Goal: Use online tool/utility: Utilize a website feature to perform a specific function

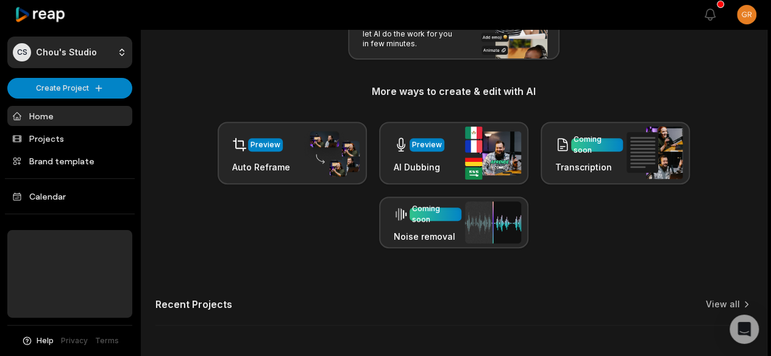
scroll to position [189, 0]
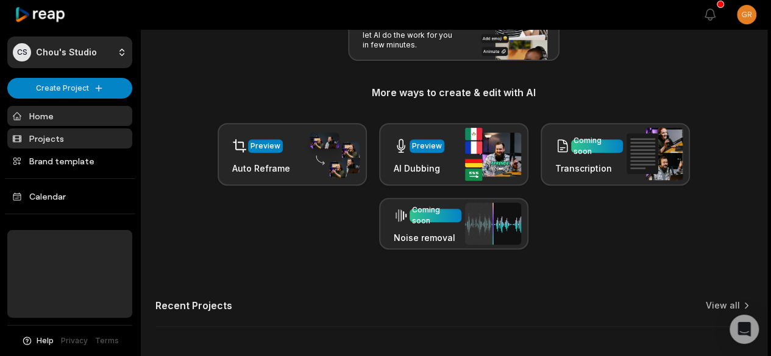
click at [57, 140] on link "Projects" at bounding box center [69, 139] width 125 height 20
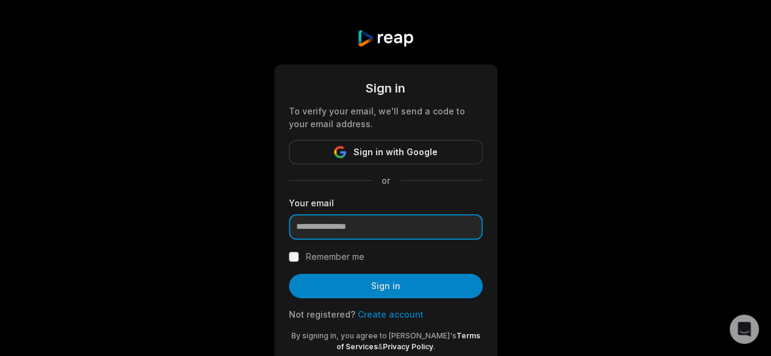
click at [355, 225] on input "email" at bounding box center [386, 227] width 194 height 26
click at [397, 230] on input "**********" at bounding box center [386, 227] width 194 height 26
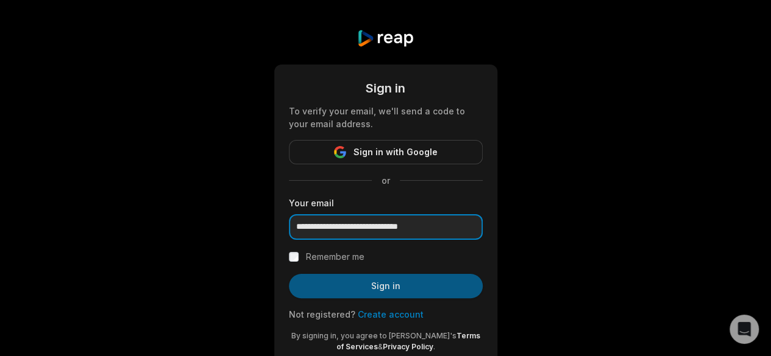
type input "**********"
click at [422, 279] on button "Sign in" at bounding box center [386, 286] width 194 height 24
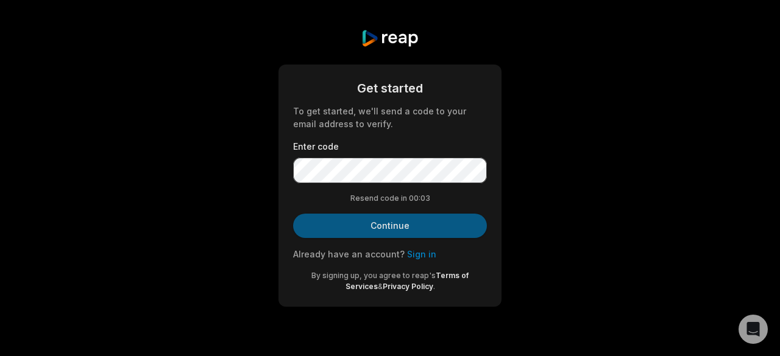
click at [405, 224] on button "Continue" at bounding box center [390, 226] width 194 height 24
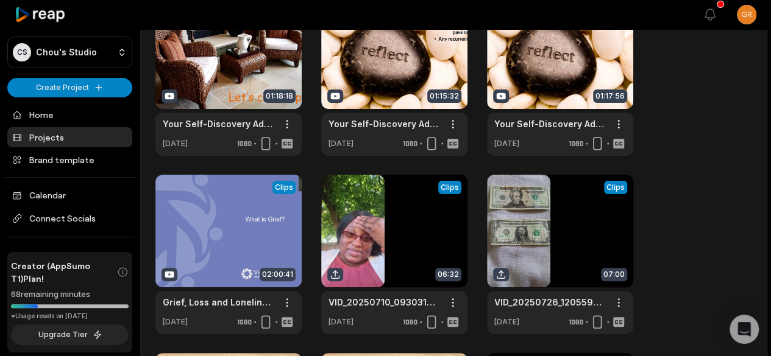
scroll to position [91, 0]
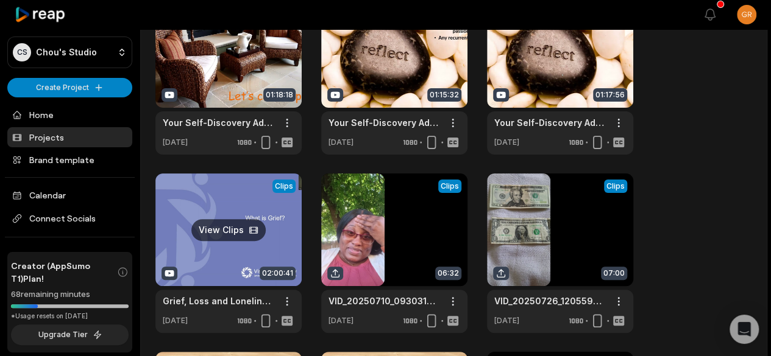
click at [219, 207] on link at bounding box center [228, 254] width 146 height 160
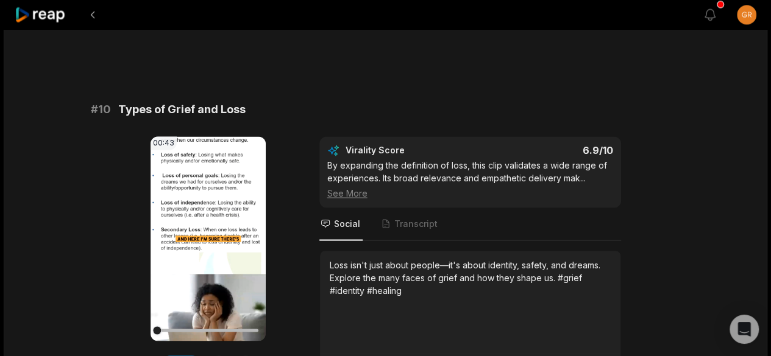
scroll to position [3379, 0]
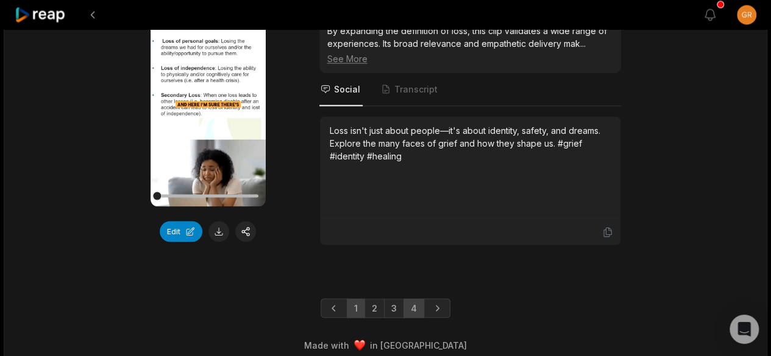
click at [414, 304] on link "4" at bounding box center [413, 308] width 21 height 19
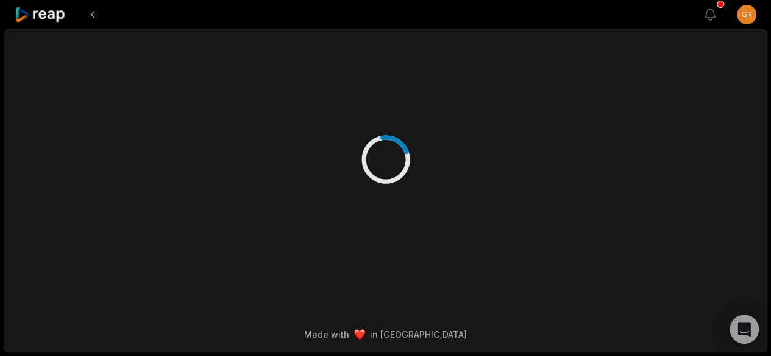
scroll to position [0, 0]
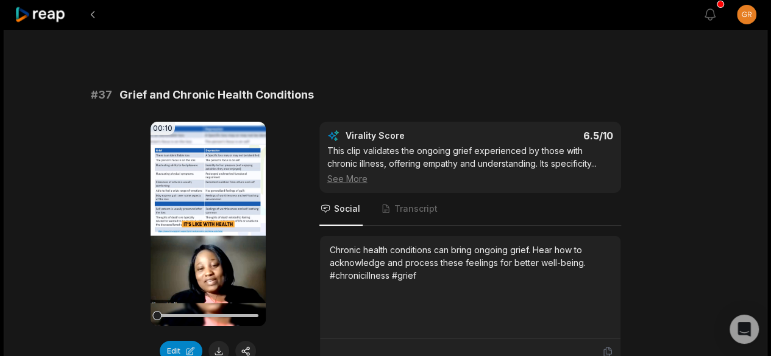
scroll to position [2203, 0]
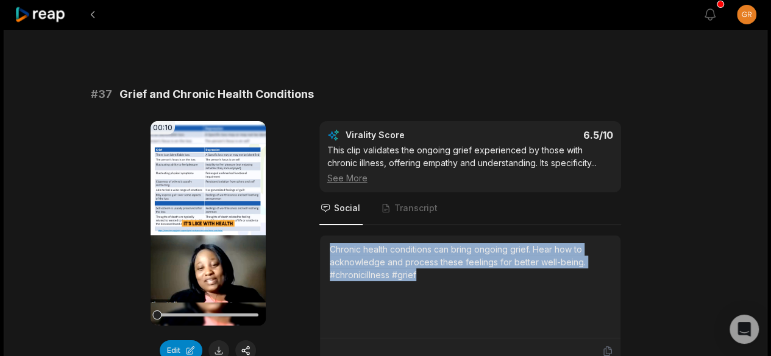
drag, startPoint x: 419, startPoint y: 255, endPoint x: 325, endPoint y: 227, distance: 97.9
click at [325, 236] on div "Chronic health conditions can bring ongoing grief. Hear how to acknowledge and …" at bounding box center [470, 287] width 300 height 103
copy div "Chronic health conditions can bring ongoing grief. Hear how to acknowledge and …"
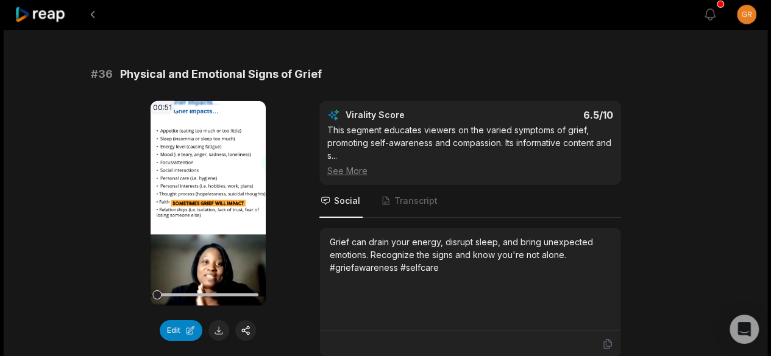
scroll to position [1863, 0]
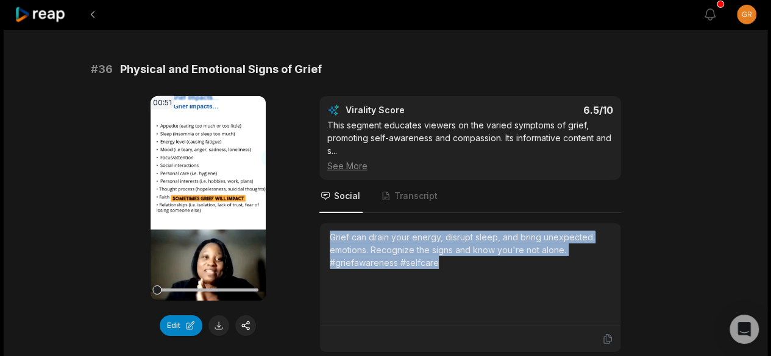
drag, startPoint x: 436, startPoint y: 241, endPoint x: 325, endPoint y: 215, distance: 113.4
click at [325, 224] on div "Grief can drain your energy, disrupt sleep, and bring unexpected emotions. Reco…" at bounding box center [470, 275] width 300 height 103
copy div "Grief can drain your energy, disrupt sleep, and bring unexpected emotions. Reco…"
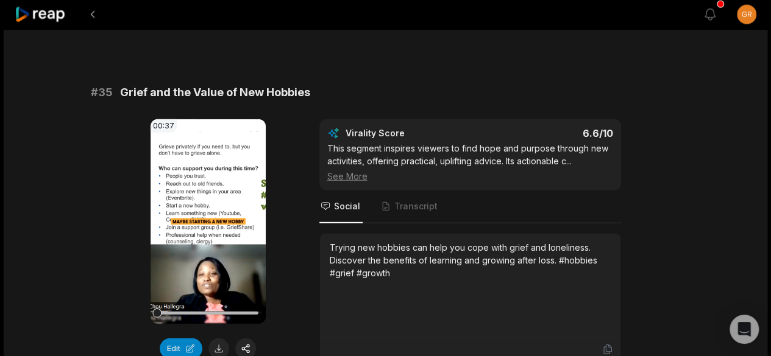
scroll to position [1492, 0]
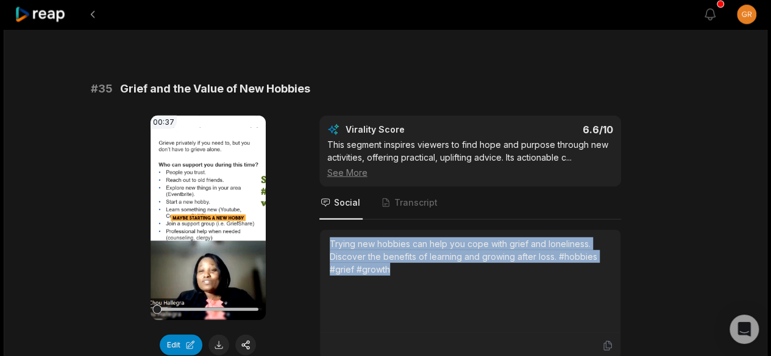
drag, startPoint x: 386, startPoint y: 247, endPoint x: 324, endPoint y: 226, distance: 65.7
click at [324, 230] on div "Trying new hobbies can help you cope with grief and loneliness. Discover the be…" at bounding box center [470, 281] width 300 height 103
copy div "Trying new hobbies can help you cope with grief and loneliness. Discover the be…"
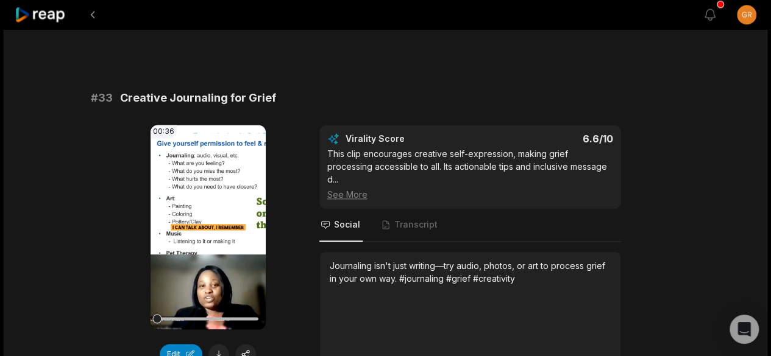
scroll to position [764, 0]
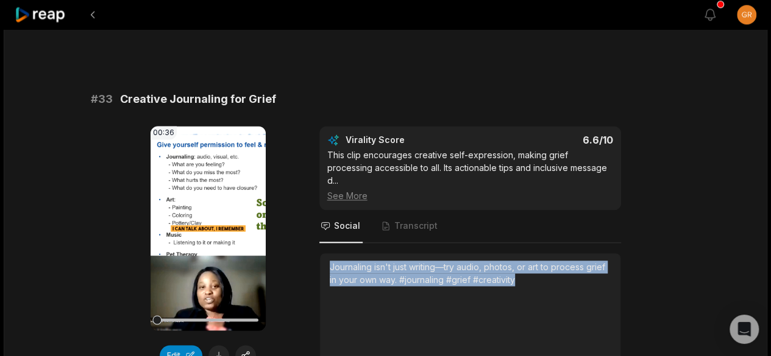
drag, startPoint x: 330, startPoint y: 249, endPoint x: 525, endPoint y: 268, distance: 196.0
click at [525, 268] on div "Journaling isn't just writing—try audio, photos, or art to process grief in you…" at bounding box center [470, 274] width 281 height 26
copy div "Journaling isn't just writing—try audio, photos, or art to process grief in you…"
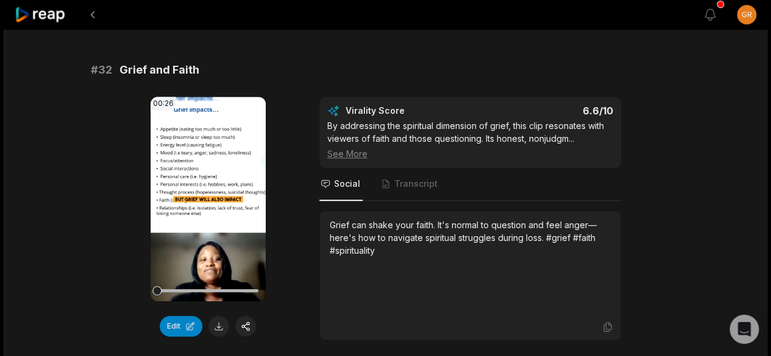
scroll to position [436, 0]
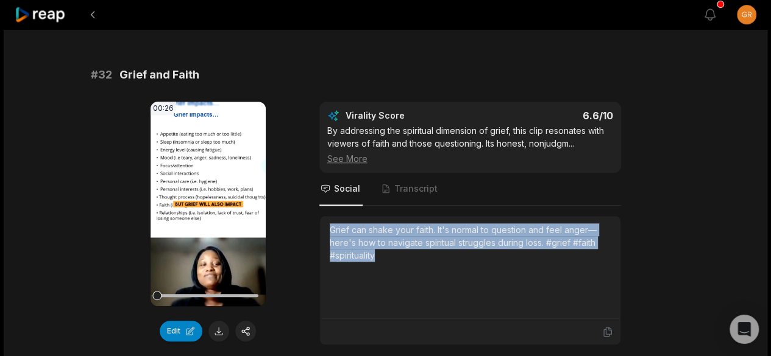
drag, startPoint x: 375, startPoint y: 252, endPoint x: 323, endPoint y: 225, distance: 58.3
click at [323, 225] on div "Grief can shake your faith. It's normal to question and feel anger—here's how t…" at bounding box center [470, 267] width 300 height 103
copy div "Grief can shake your faith. It's normal to question and feel anger—here's how t…"
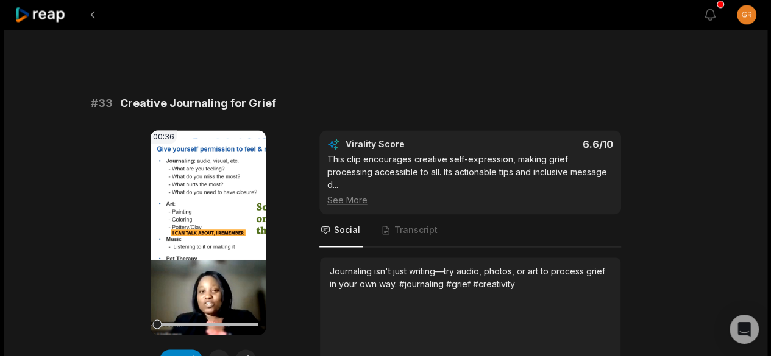
scroll to position [3015, 0]
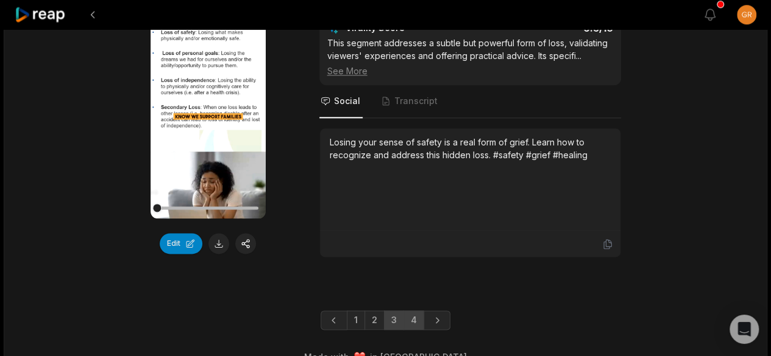
click at [399, 311] on link "3" at bounding box center [394, 320] width 20 height 19
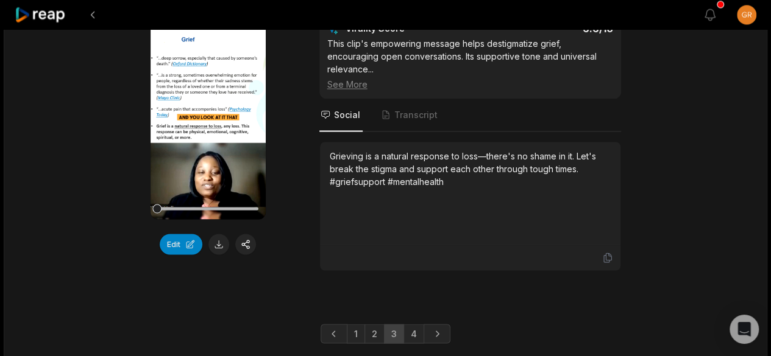
scroll to position [3298, 0]
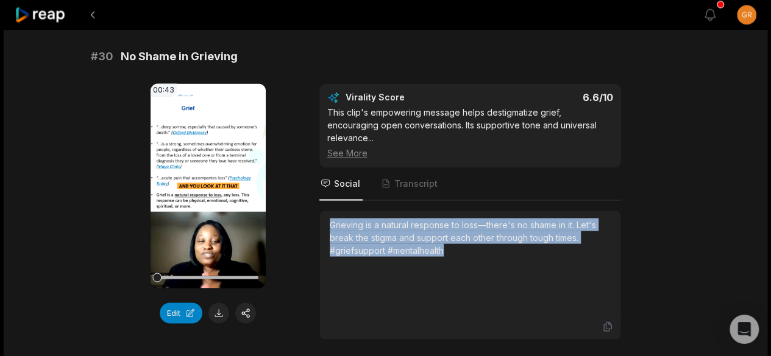
drag, startPoint x: 445, startPoint y: 213, endPoint x: 326, endPoint y: 186, distance: 121.9
click at [326, 211] on div "Grieving is a natural response to loss—there's no shame in it. Let's break the …" at bounding box center [470, 262] width 300 height 103
copy div "Grieving is a natural response to loss—there's no shame in it. Let's break the …"
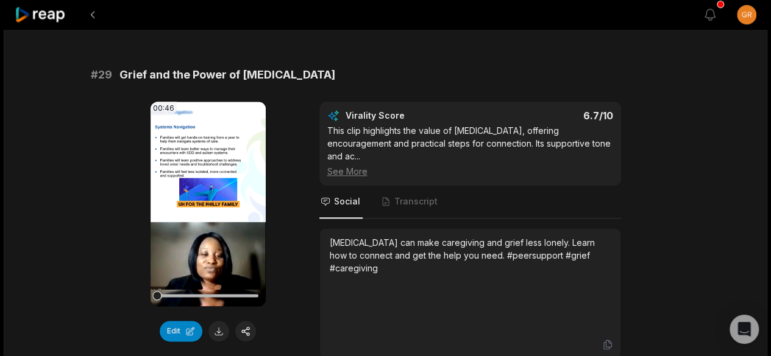
scroll to position [2914, 0]
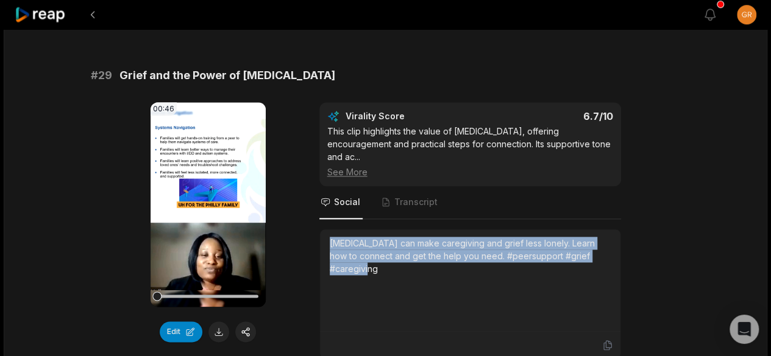
drag, startPoint x: 330, startPoint y: 218, endPoint x: 615, endPoint y: 238, distance: 285.9
click at [615, 238] on div "Peer support can make caregiving and grief less lonely. Learn how to connect an…" at bounding box center [470, 281] width 300 height 103
copy div "Peer support can make caregiving and grief less lonely. Learn how to connect an…"
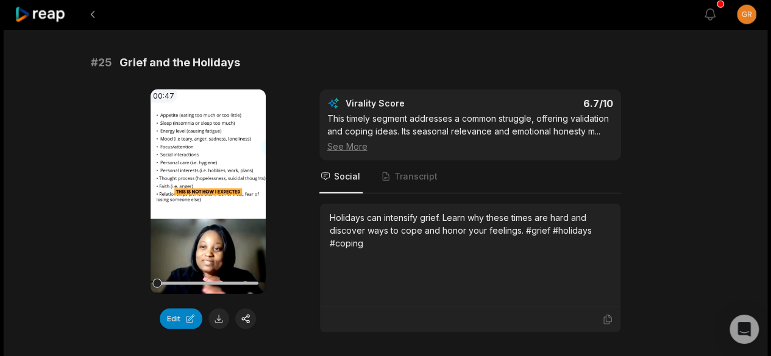
scroll to position [1519, 0]
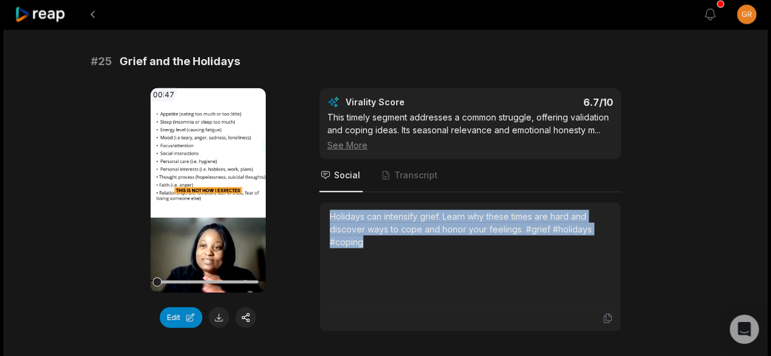
drag, startPoint x: 360, startPoint y: 235, endPoint x: 328, endPoint y: 208, distance: 42.0
click at [328, 208] on div "Holidays can intensify grief. Learn why these times are hard and discover ways …" at bounding box center [470, 254] width 300 height 103
copy div "Holidays can intensify grief. Learn why these times are hard and discover ways …"
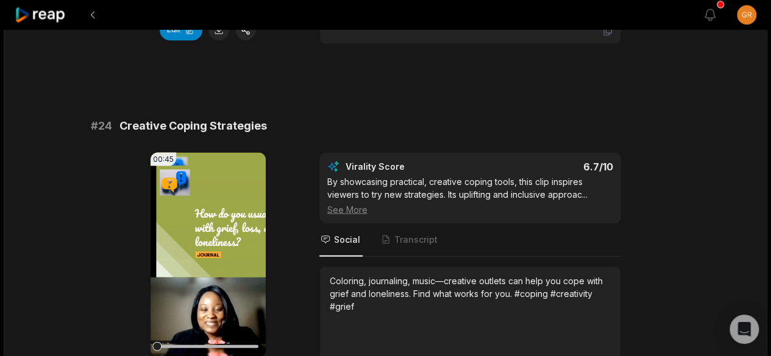
scroll to position [1102, 0]
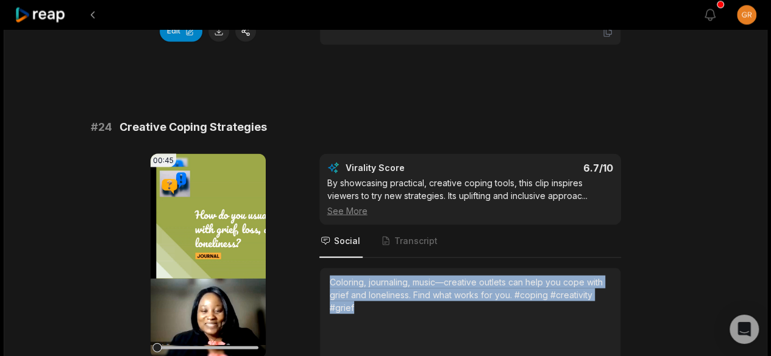
drag, startPoint x: 352, startPoint y: 299, endPoint x: 328, endPoint y: 278, distance: 31.6
click at [328, 278] on div "Coloring, journaling, music—creative outlets can help you cope with grief and l…" at bounding box center [470, 319] width 300 height 103
copy div "Coloring, journaling, music—creative outlets can help you cope with grief and l…"
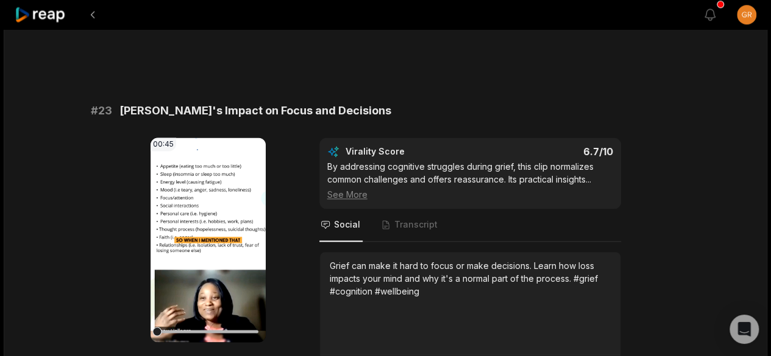
scroll to position [773, 0]
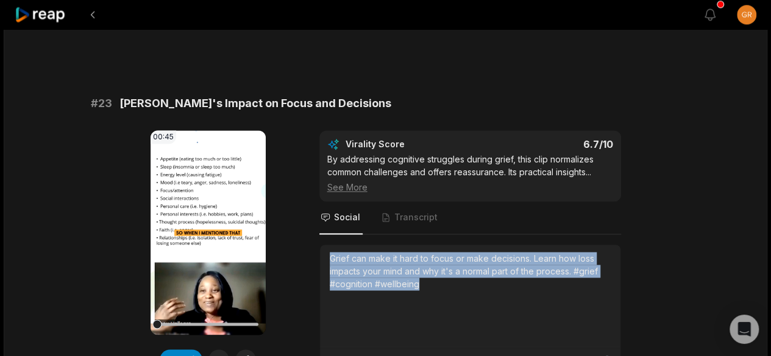
drag, startPoint x: 416, startPoint y: 282, endPoint x: 324, endPoint y: 252, distance: 96.2
click at [324, 252] on div "Grief can make it hard to focus or make decisions. Learn how loss impacts your …" at bounding box center [470, 296] width 300 height 103
copy div "Grief can make it hard to focus or make decisions. Learn how loss impacts your …"
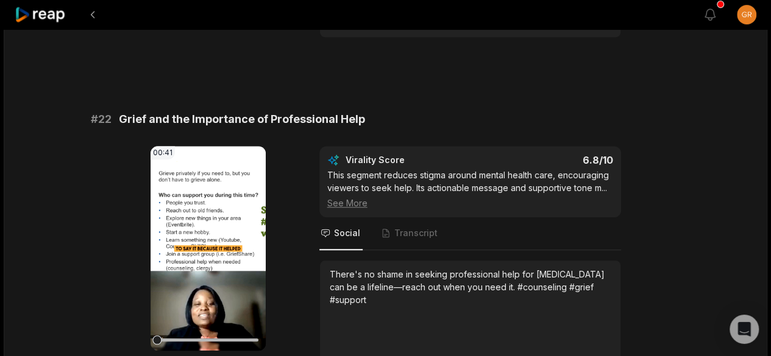
scroll to position [408, 0]
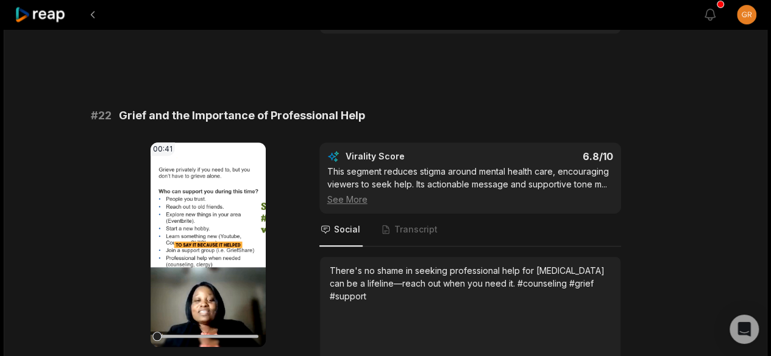
drag, startPoint x: 364, startPoint y: 293, endPoint x: 328, endPoint y: 267, distance: 44.1
click at [328, 267] on div "There's no shame in seeking professional help for grief. Counseling can be a li…" at bounding box center [470, 308] width 300 height 103
copy div "There's no shame in seeking professional help for grief. Counseling can be a li…"
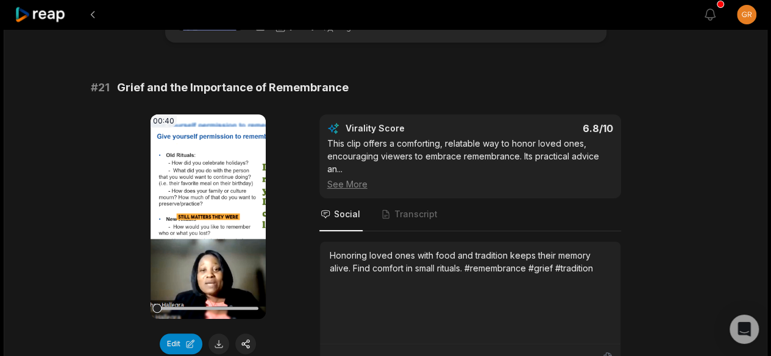
scroll to position [75, 0]
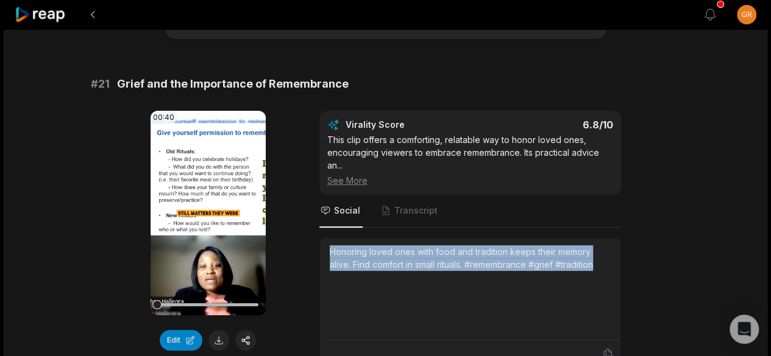
drag, startPoint x: 330, startPoint y: 248, endPoint x: 601, endPoint y: 267, distance: 271.2
click at [601, 267] on div "Honoring loved ones with food and tradition keeps their memory alive. Find comf…" at bounding box center [470, 259] width 281 height 26
copy div "Honoring loved ones with food and tradition keeps their memory alive. Find comf…"
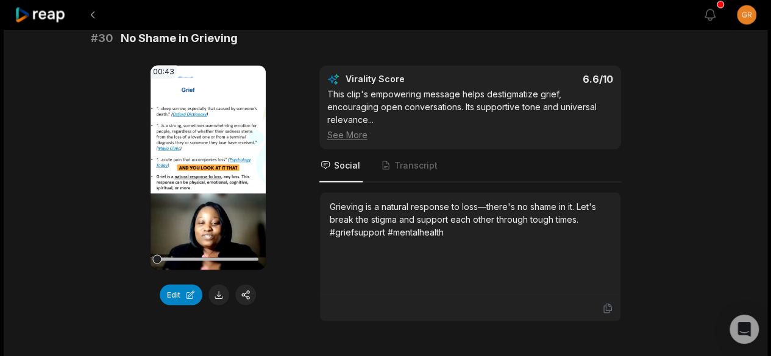
scroll to position [3367, 0]
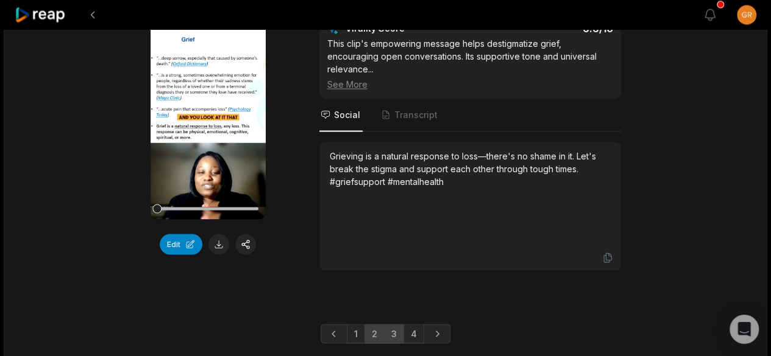
click at [373, 324] on link "2" at bounding box center [374, 333] width 20 height 19
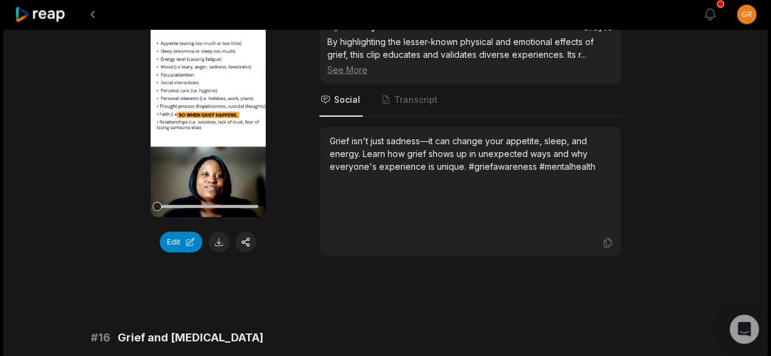
scroll to position [3234, 0]
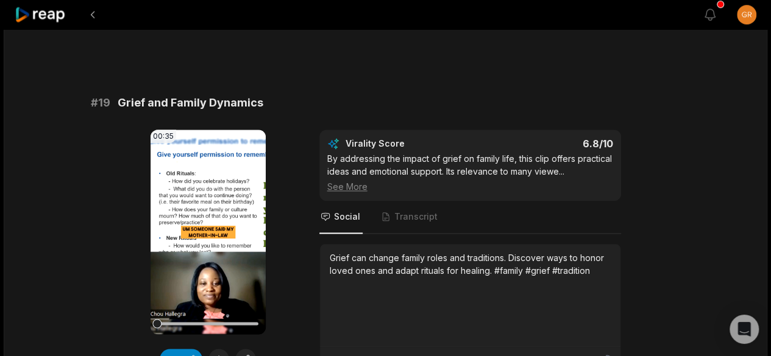
scroll to position [2884, 0]
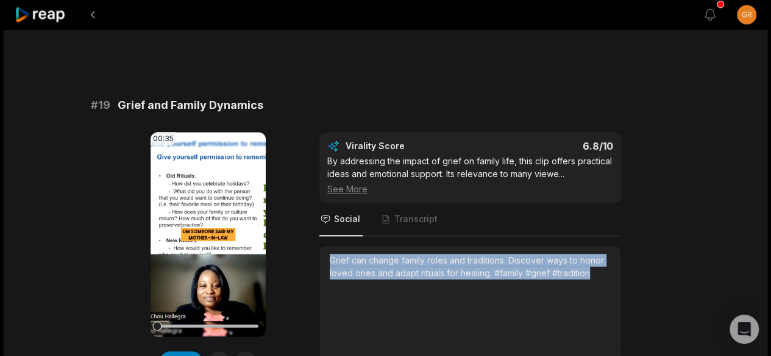
drag, startPoint x: 591, startPoint y: 276, endPoint x: 324, endPoint y: 261, distance: 267.3
click at [324, 261] on div "Grief can change family roles and traditions. Discover ways to honor loved ones…" at bounding box center [470, 298] width 300 height 103
copy div "Grief can change family roles and traditions. Discover ways to honor loved ones…"
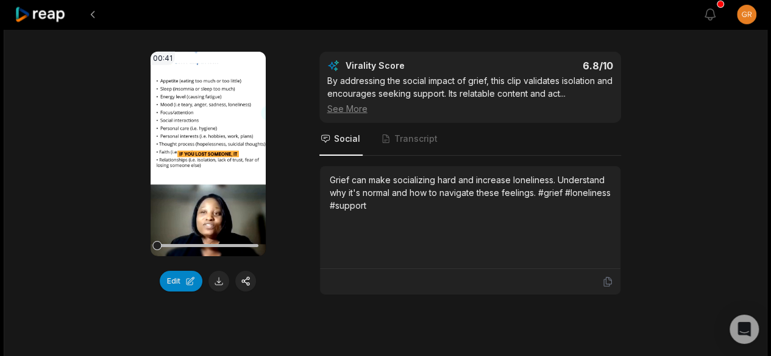
scroll to position [1910, 0]
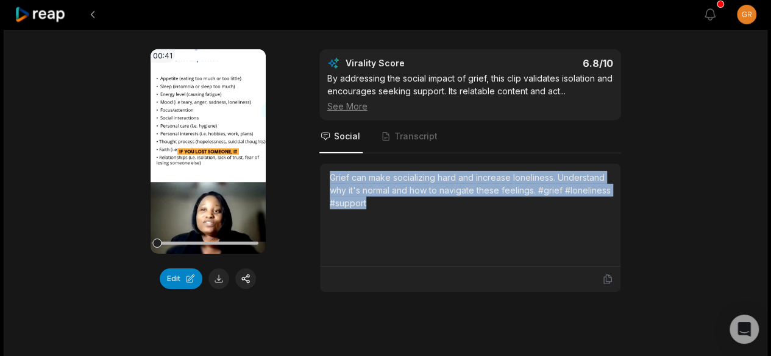
drag, startPoint x: 364, startPoint y: 207, endPoint x: 328, endPoint y: 184, distance: 42.4
click at [328, 184] on div "Grief can make socializing hard and increase loneliness. Understand why it's no…" at bounding box center [470, 215] width 300 height 103
copy div "Grief can make socializing hard and increase loneliness. Understand why it's no…"
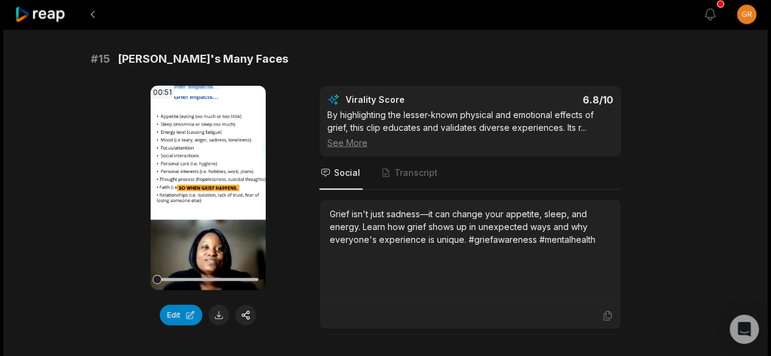
scroll to position [1524, 0]
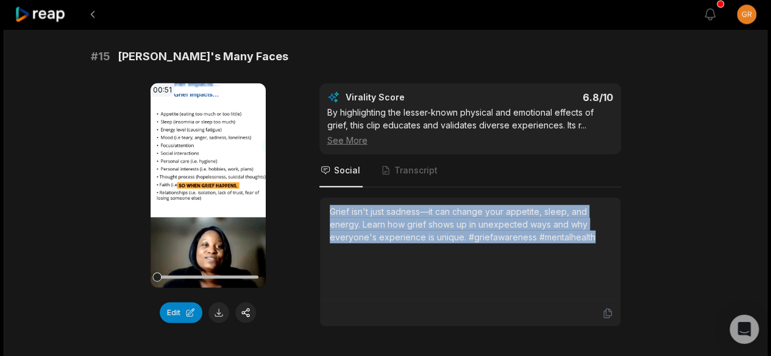
drag, startPoint x: 330, startPoint y: 216, endPoint x: 602, endPoint y: 244, distance: 273.1
click at [602, 244] on div "Grief isn't just sadness—it can change your appetite, sleep, and energy. Learn …" at bounding box center [470, 224] width 281 height 38
copy div "Grief isn't just sadness—it can change your appetite, sleep, and energy. Learn …"
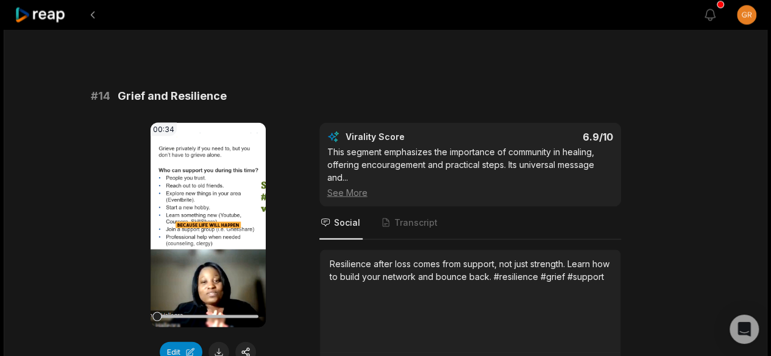
scroll to position [1119, 0]
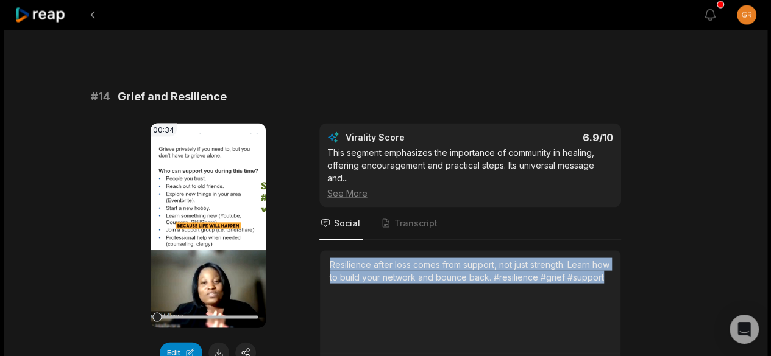
drag, startPoint x: 368, startPoint y: 297, endPoint x: 328, endPoint y: 272, distance: 47.0
click at [328, 272] on div "Resilience after loss comes from support, not just strength. Learn how to build…" at bounding box center [470, 301] width 300 height 103
copy div "Resilience after loss comes from support, not just strength. Learn how to build…"
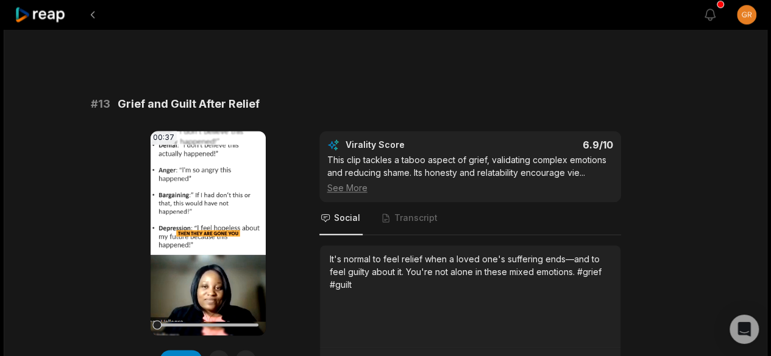
scroll to position [759, 0]
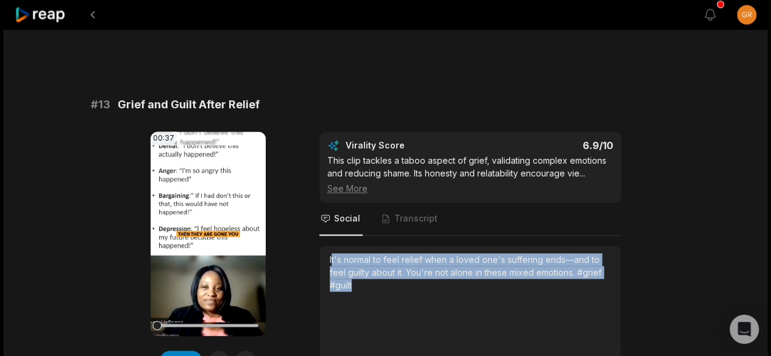
drag, startPoint x: 330, startPoint y: 268, endPoint x: 375, endPoint y: 298, distance: 54.1
click at [375, 292] on div "It's normal to feel relief when a loved one's suffering ends—and to feel guilty…" at bounding box center [470, 272] width 281 height 38
click at [361, 292] on div "It's normal to feel relief when a loved one's suffering ends—and to feel guilty…" at bounding box center [470, 272] width 281 height 38
drag, startPoint x: 356, startPoint y: 294, endPoint x: 325, endPoint y: 270, distance: 38.6
click at [325, 270] on div "It's normal to feel relief when a loved one's suffering ends—and to feel guilty…" at bounding box center [470, 297] width 300 height 103
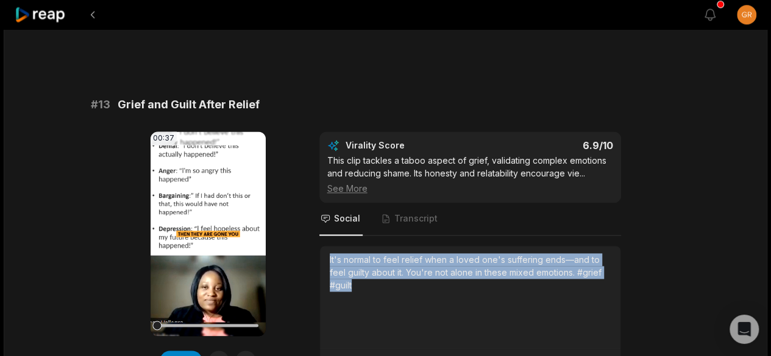
copy div "It's normal to feel relief when a loved one's suffering ends—and to feel guilty…"
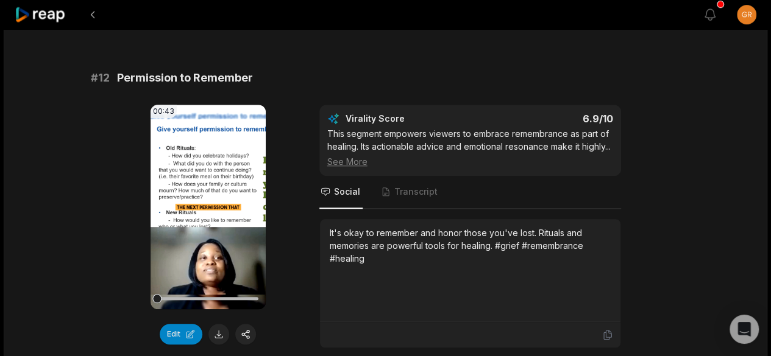
scroll to position [432, 0]
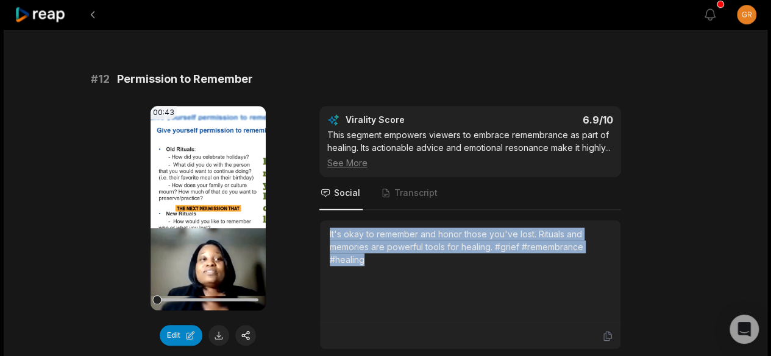
drag, startPoint x: 369, startPoint y: 269, endPoint x: 325, endPoint y: 246, distance: 49.6
click at [325, 246] on div "It's okay to remember and honor those you've lost. Rituals and memories are pow…" at bounding box center [470, 272] width 300 height 103
copy div "It's okay to remember and honor those you've lost. Rituals and memories are pow…"
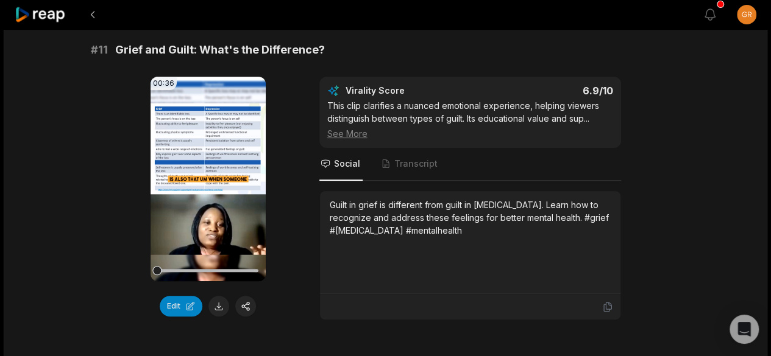
scroll to position [111, 0]
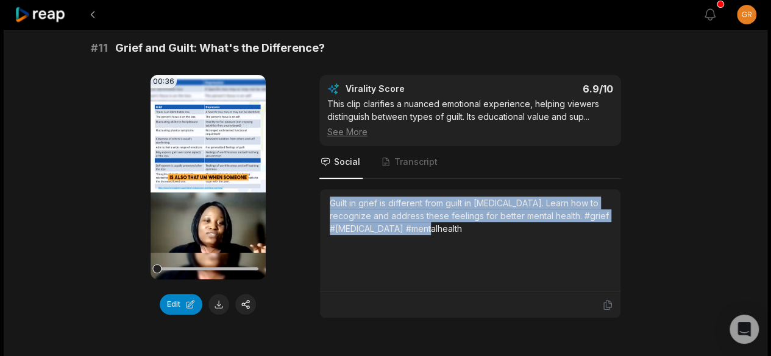
drag, startPoint x: 446, startPoint y: 226, endPoint x: 324, endPoint y: 198, distance: 125.0
click at [324, 198] on div "Guilt in grief is different from guilt in depression. Learn how to recognize an…" at bounding box center [470, 241] width 300 height 103
copy div "Guilt in grief is different from guilt in depression. Learn how to recognize an…"
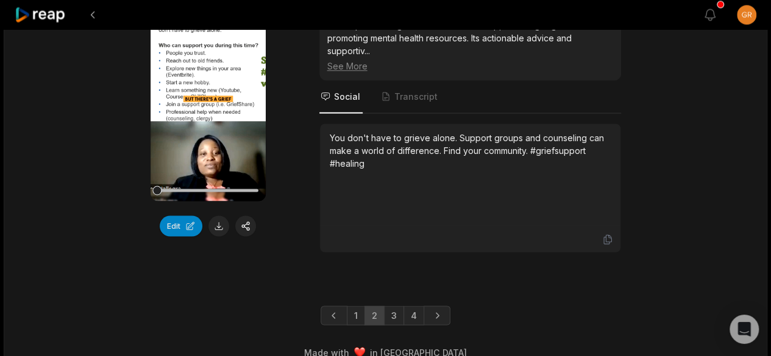
scroll to position [3392, 0]
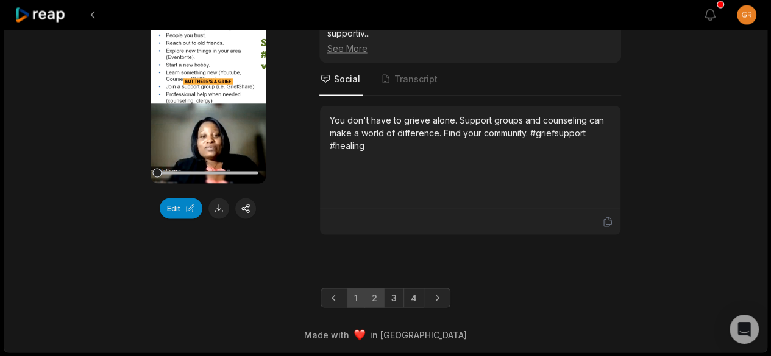
click at [359, 294] on link "1" at bounding box center [356, 297] width 18 height 19
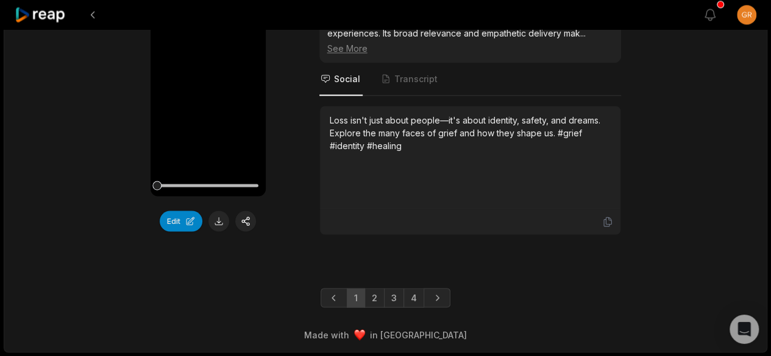
scroll to position [3379, 0]
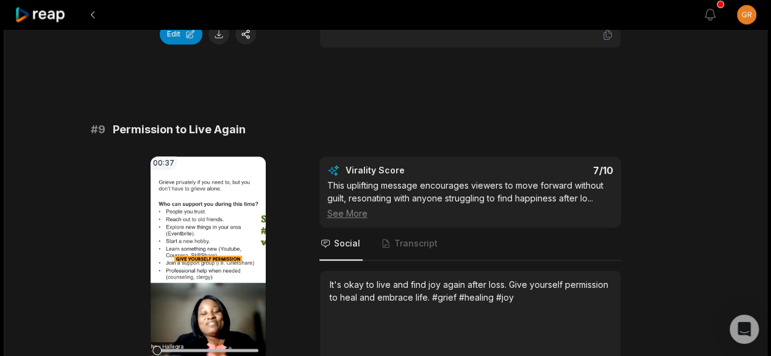
scroll to position [2882, 0]
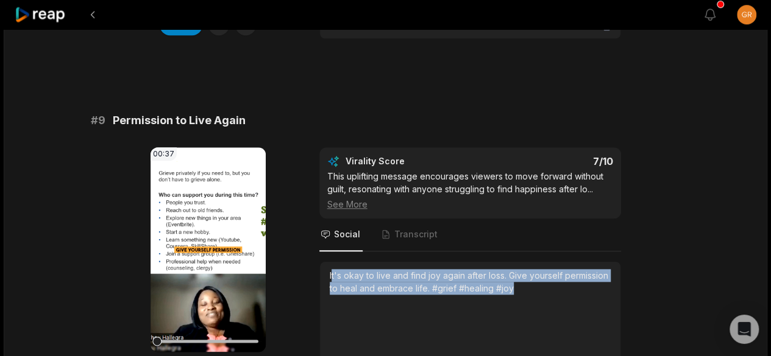
drag, startPoint x: 330, startPoint y: 266, endPoint x: 520, endPoint y: 282, distance: 190.7
click at [520, 282] on div "It's okay to live and find joy again after loss. Give yourself permission to he…" at bounding box center [470, 282] width 281 height 26
copy div "t's okay to live and find joy again after loss. Give yourself permission to hea…"
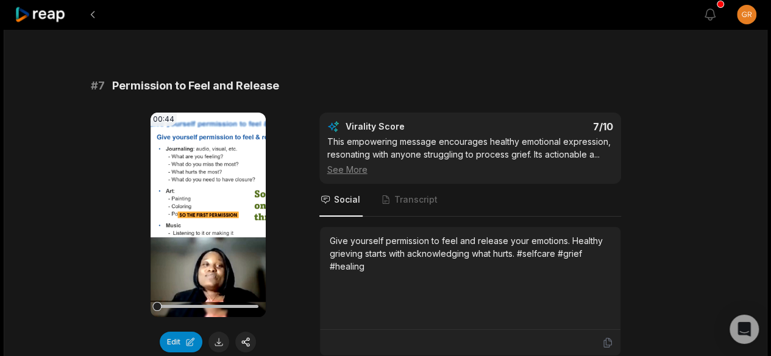
scroll to position [2210, 0]
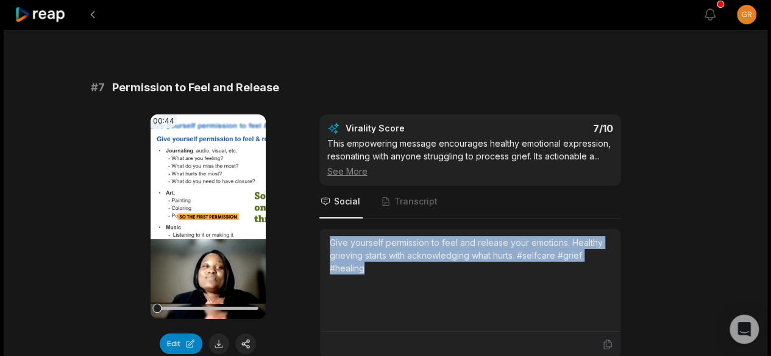
drag, startPoint x: 331, startPoint y: 233, endPoint x: 381, endPoint y: 261, distance: 57.3
click at [381, 261] on div "Give yourself permission to feel and release your emotions. Healthy grieving st…" at bounding box center [470, 255] width 281 height 38
copy div "Give yourself permission to feel and release your emotions. Healthy grieving st…"
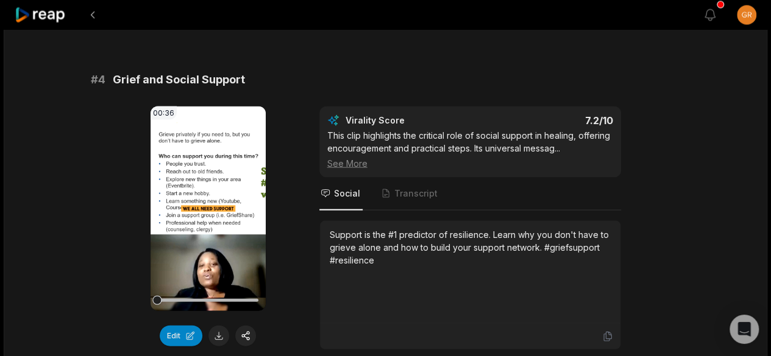
scroll to position [1150, 0]
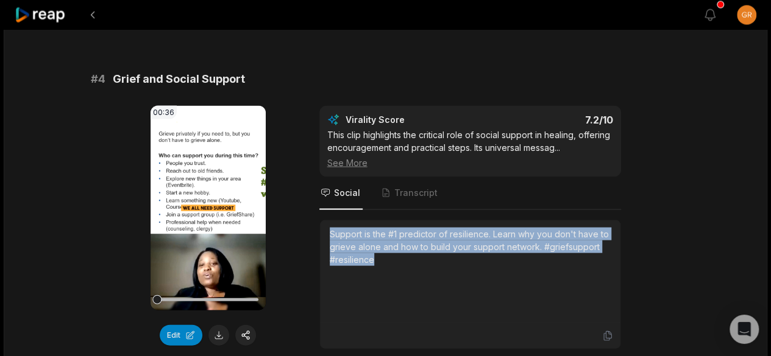
drag, startPoint x: 331, startPoint y: 230, endPoint x: 390, endPoint y: 253, distance: 63.5
click at [390, 253] on div "Support is the #1 predictor of resilience. Learn why you don't have to grieve a…" at bounding box center [470, 246] width 281 height 38
copy div "Support is the #1 predictor of resilience. Learn why you don't have to grieve a…"
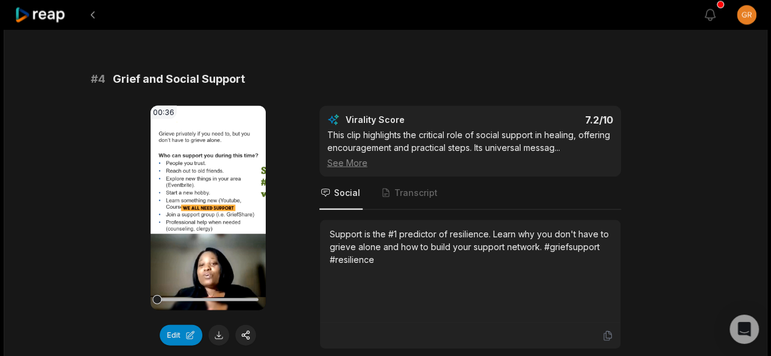
click at [94, 154] on div "00:36 Your browser does not support mp4 format. Edit Virality Score 7.2 /10 Thi…" at bounding box center [386, 227] width 590 height 244
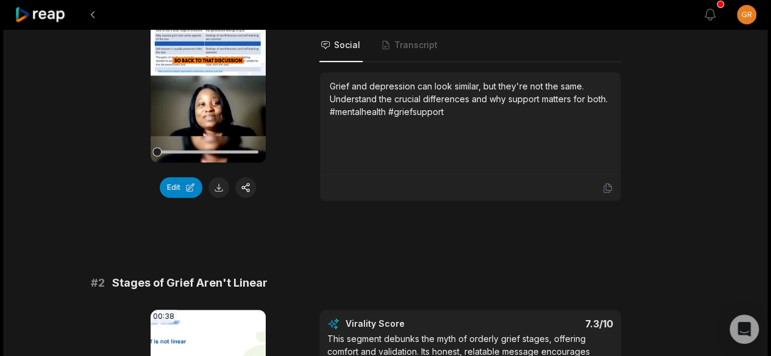
scroll to position [227, 0]
click at [46, 18] on icon at bounding box center [41, 15] width 52 height 16
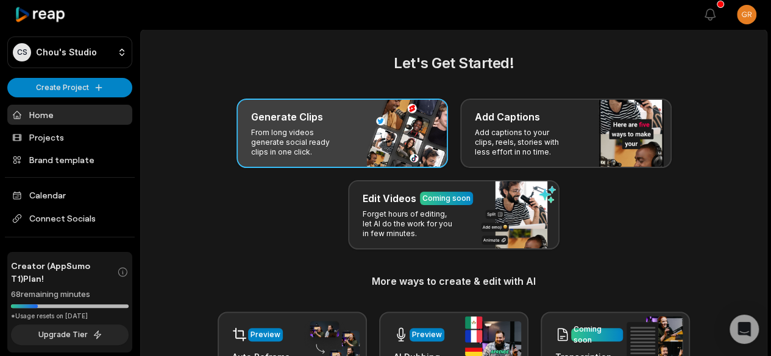
click at [294, 132] on p "From long videos generate social ready clips in one click." at bounding box center [298, 142] width 94 height 29
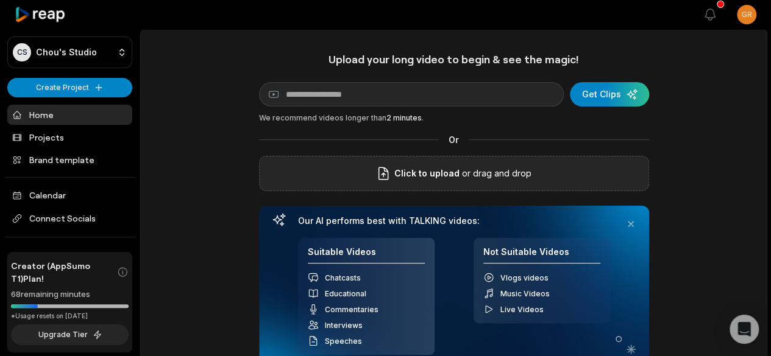
click at [462, 170] on p "or drag and drop" at bounding box center [495, 173] width 72 height 15
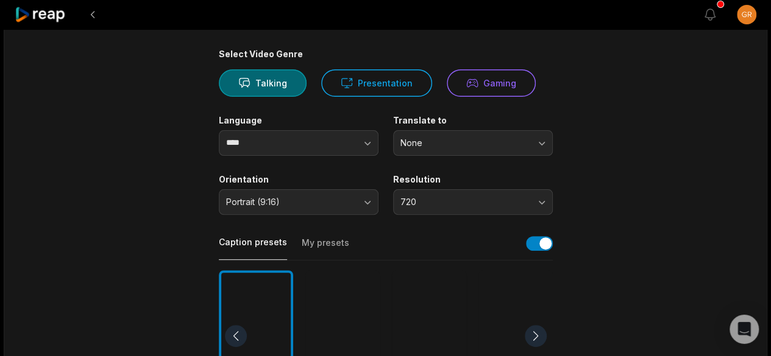
scroll to position [93, 0]
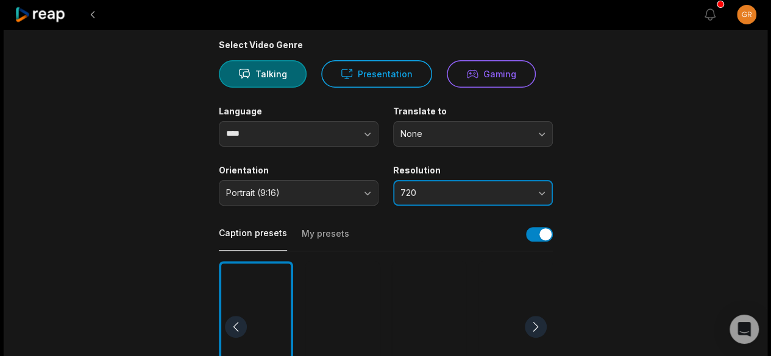
click at [540, 190] on button "720" at bounding box center [473, 193] width 160 height 26
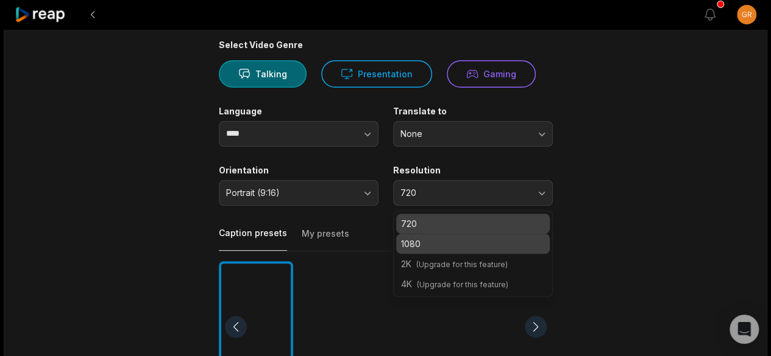
click at [492, 247] on p "1080" at bounding box center [473, 244] width 144 height 13
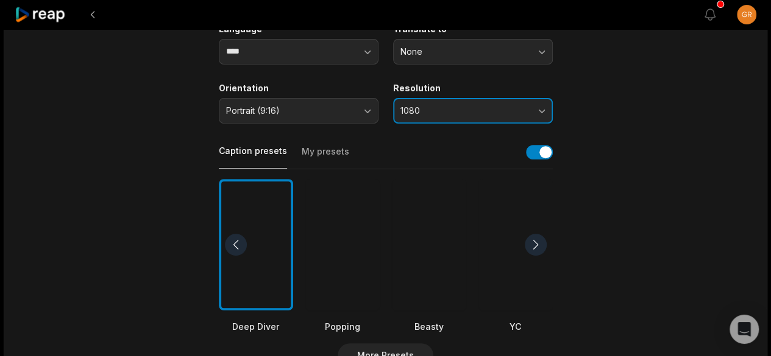
scroll to position [179, 0]
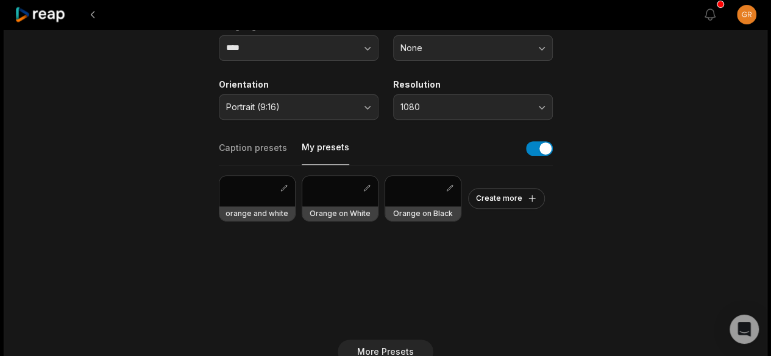
click at [321, 147] on button "My presets" at bounding box center [326, 153] width 48 height 24
click at [417, 199] on div at bounding box center [423, 191] width 76 height 30
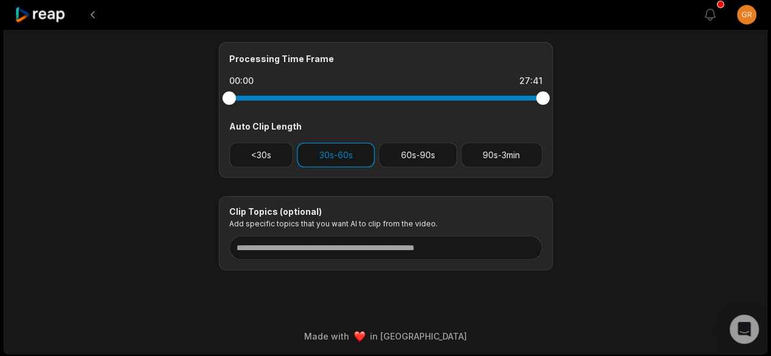
scroll to position [0, 0]
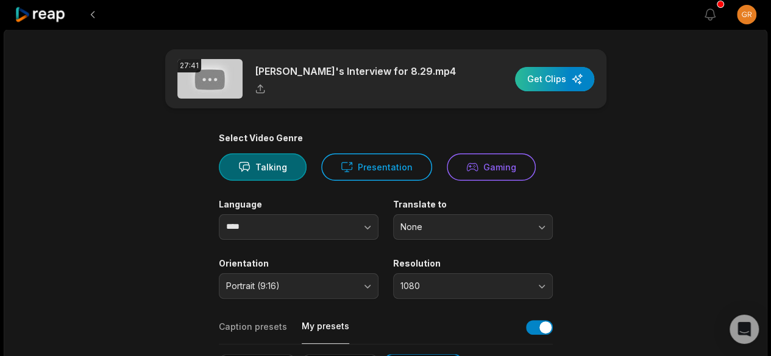
click at [562, 83] on div "button" at bounding box center [554, 79] width 79 height 24
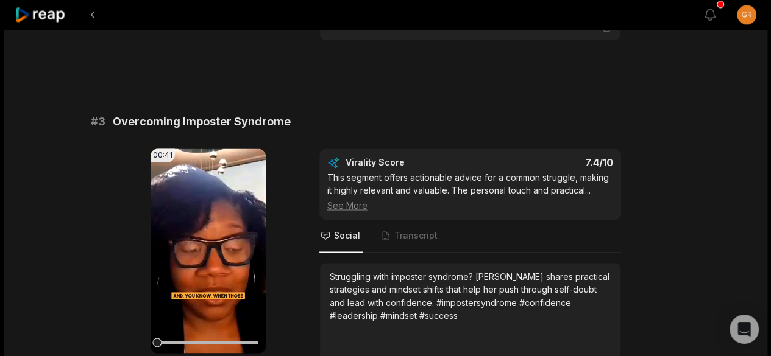
scroll to position [861, 0]
